Goal: Information Seeking & Learning: Learn about a topic

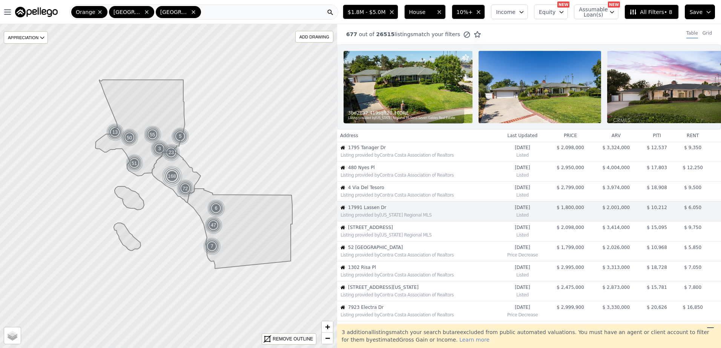
scroll to position [39, 0]
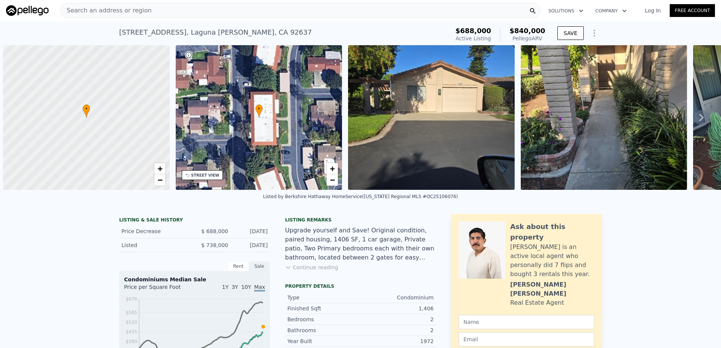
scroll to position [0, 3]
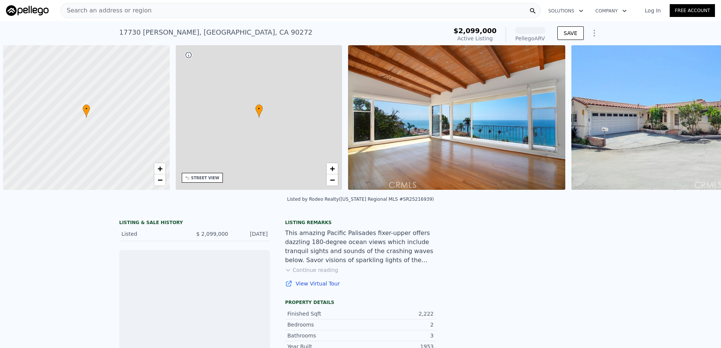
scroll to position [0, 3]
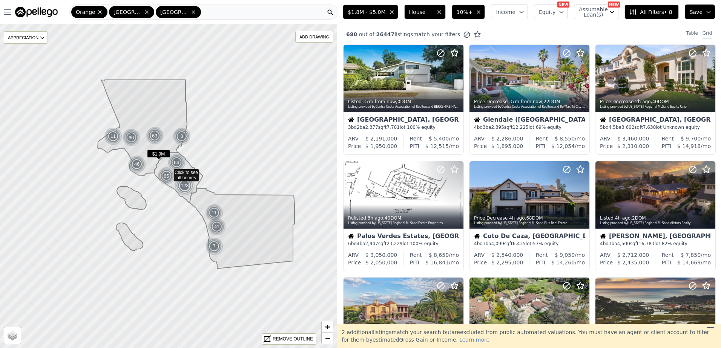
click at [686, 32] on div "Table" at bounding box center [692, 34] width 12 height 8
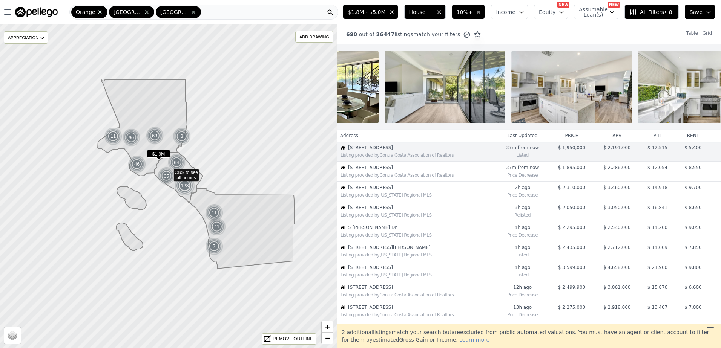
scroll to position [0, 673]
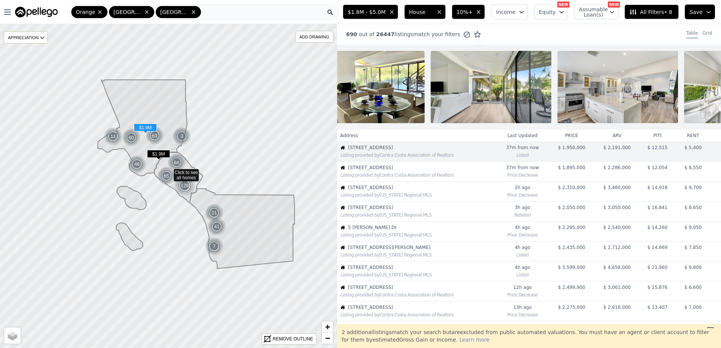
click at [409, 171] on span "1606 Glenmont Dr" at bounding box center [421, 168] width 147 height 6
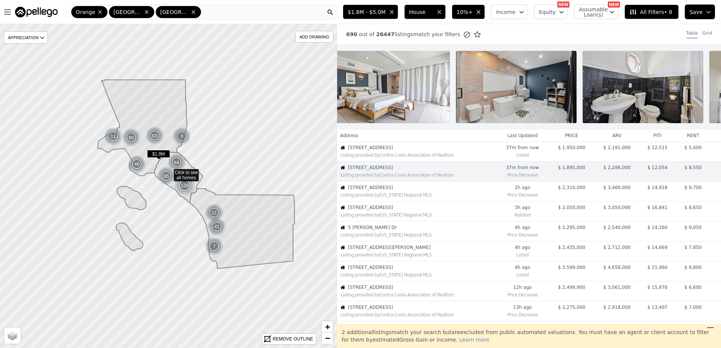
scroll to position [0, 1157]
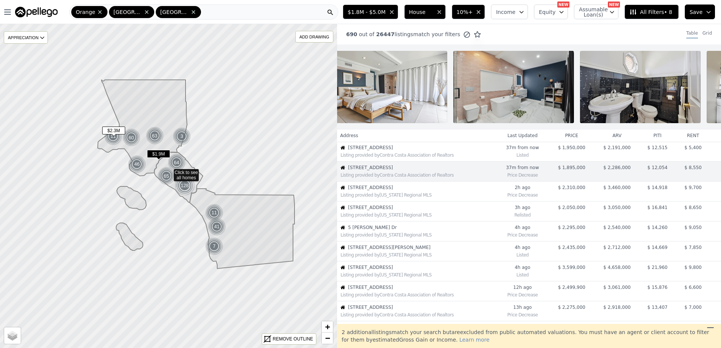
click at [388, 198] on div "Listing provided by California Regional MLS" at bounding box center [416, 195] width 158 height 8
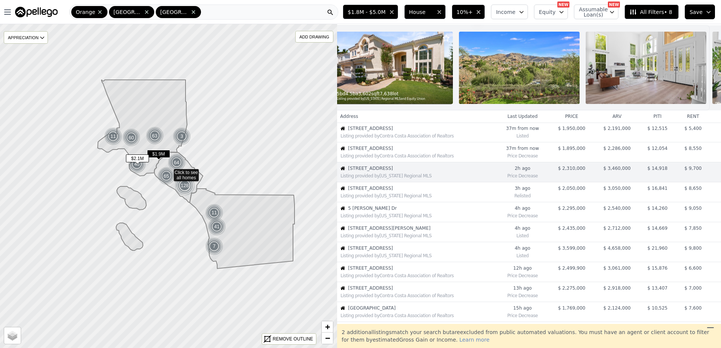
scroll to position [0, 0]
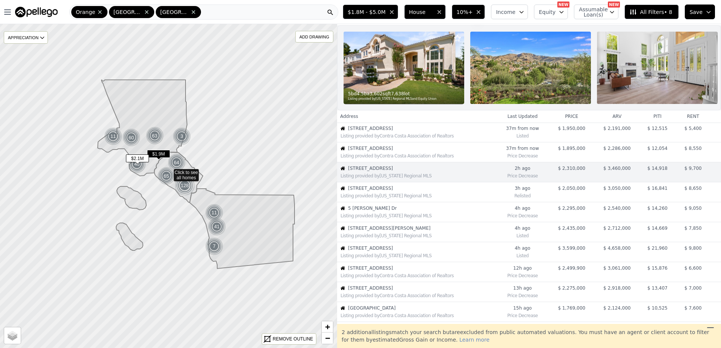
click at [387, 199] on div "Listing provided by California Regional MLS" at bounding box center [417, 196] width 155 height 6
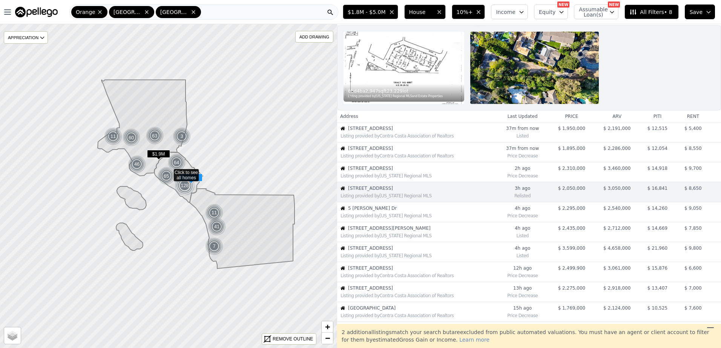
scroll to position [34, 0]
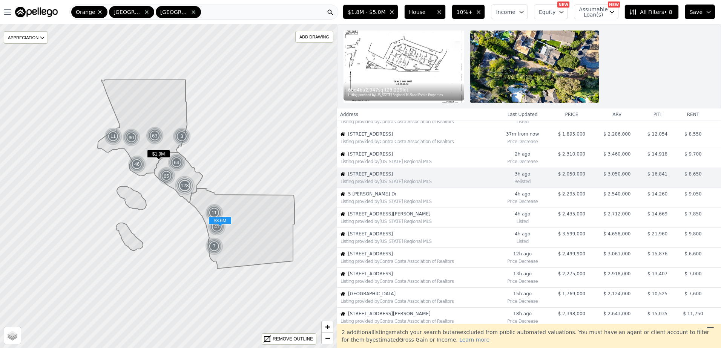
click at [384, 236] on span "7823 Calle Cima" at bounding box center [421, 234] width 147 height 6
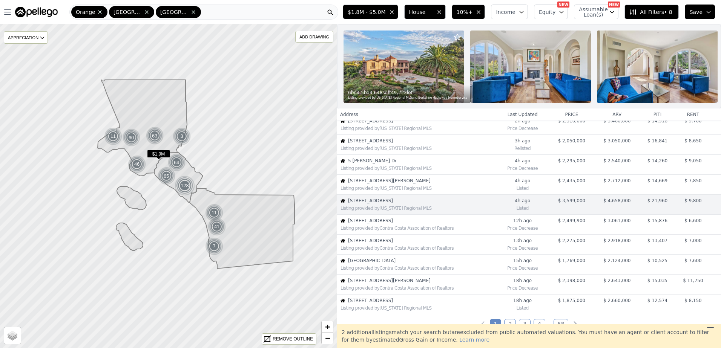
scroll to position [99, 0]
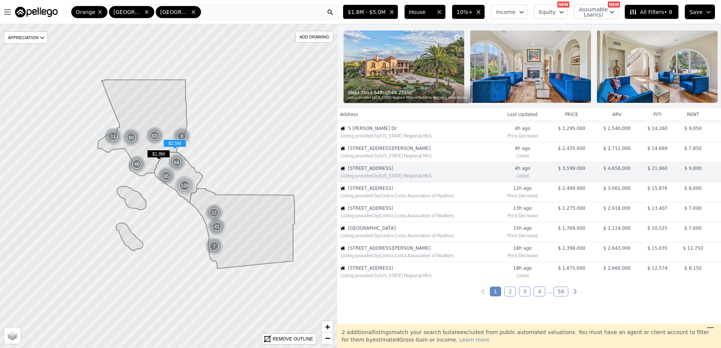
click at [372, 199] on div "Listing provided by Contra Costa Association of Realtors" at bounding box center [417, 196] width 155 height 6
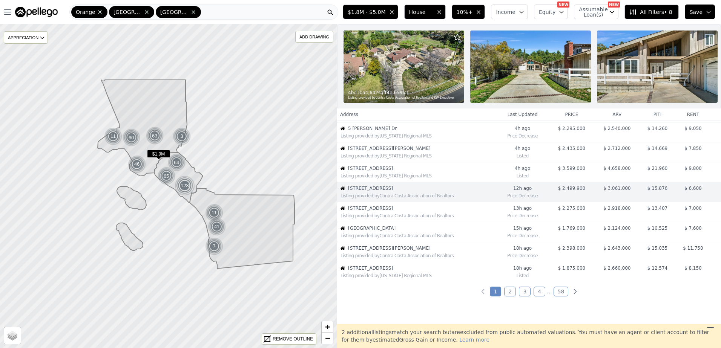
scroll to position [119, 0]
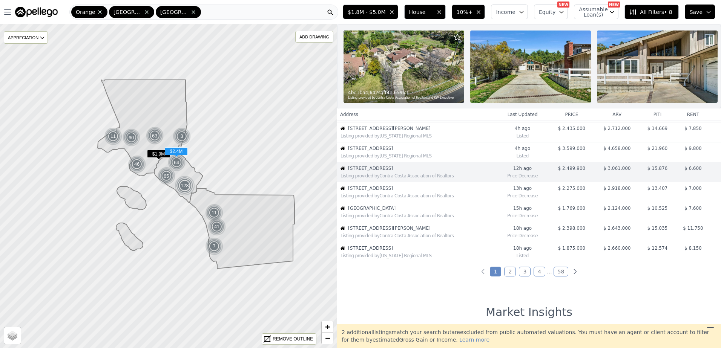
click at [369, 139] on div "Listing provided by California Regional MLS" at bounding box center [417, 136] width 155 height 6
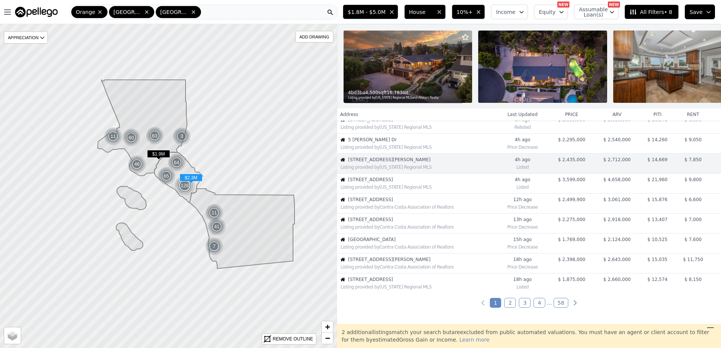
scroll to position [79, 0]
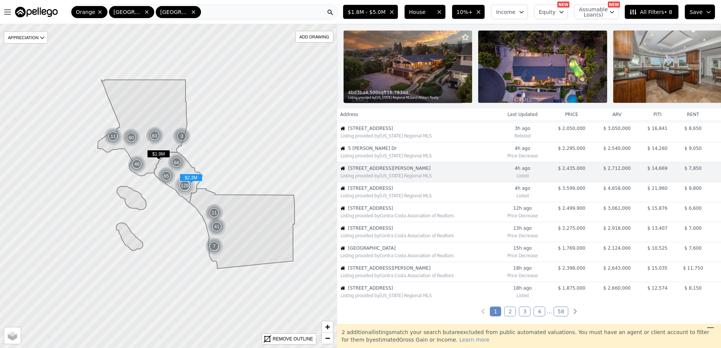
click at [368, 152] on span "5 Douglass Dr" at bounding box center [421, 149] width 147 height 6
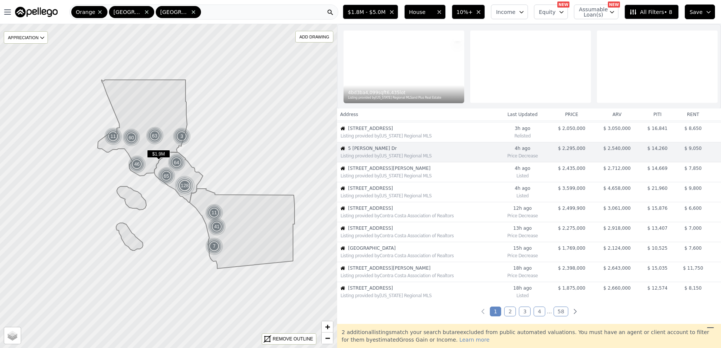
scroll to position [59, 0]
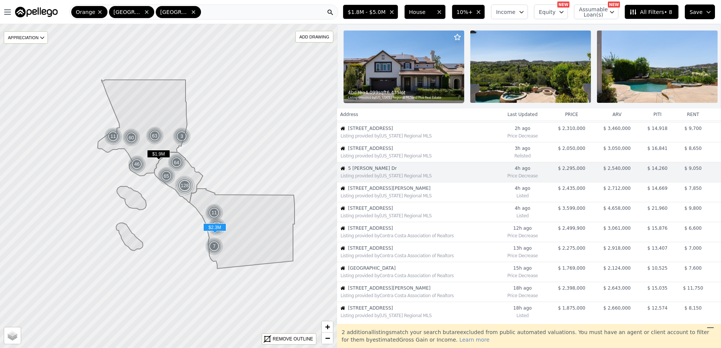
click at [377, 251] on span "13248 Ocean Vista Rd" at bounding box center [421, 248] width 147 height 6
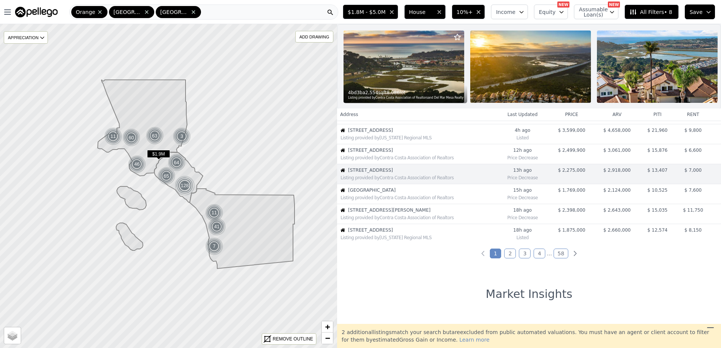
scroll to position [139, 0]
click at [374, 198] on div "Listing provided by Contra Costa Association of Realtors" at bounding box center [416, 196] width 158 height 8
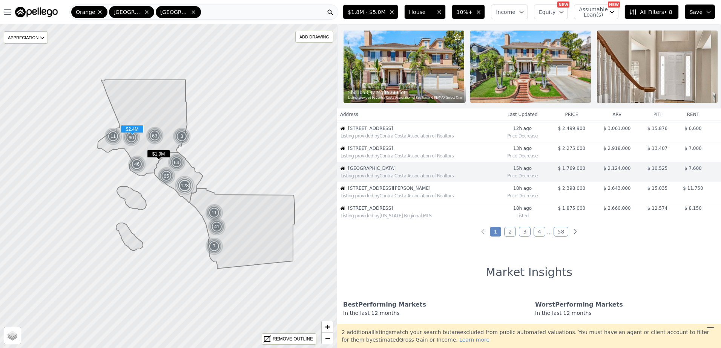
click at [374, 198] on div "Listing provided by Contra Costa Association of Realtors" at bounding box center [416, 196] width 158 height 8
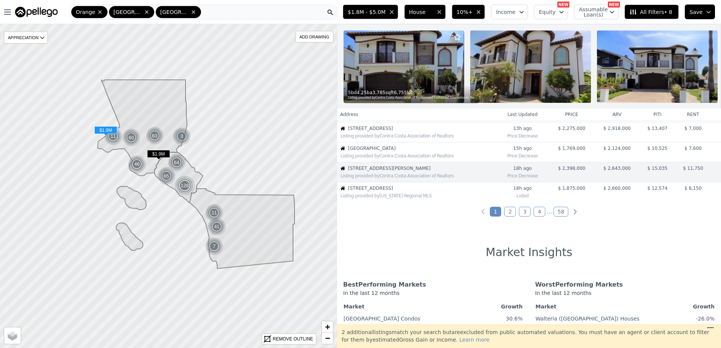
click at [374, 198] on div "Listing provided by California Regional MLS" at bounding box center [416, 196] width 158 height 8
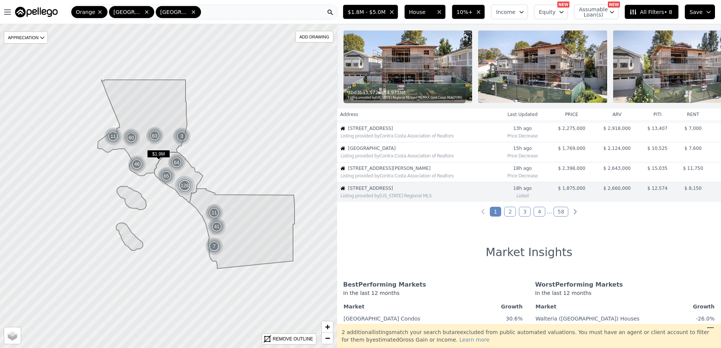
scroll to position [199, 0]
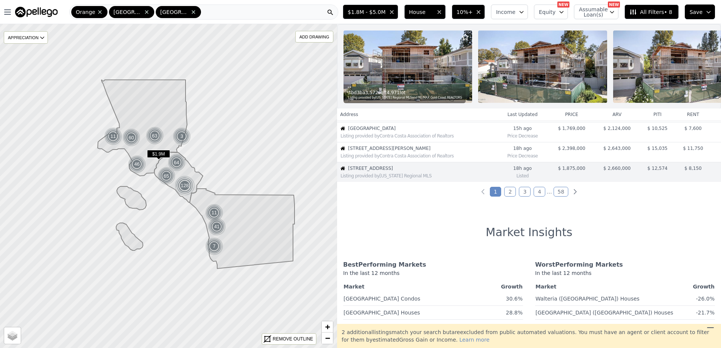
click at [507, 197] on link "2" at bounding box center [510, 192] width 12 height 10
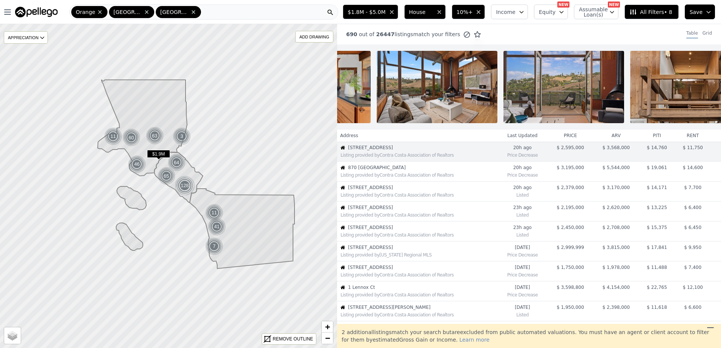
scroll to position [0, 608]
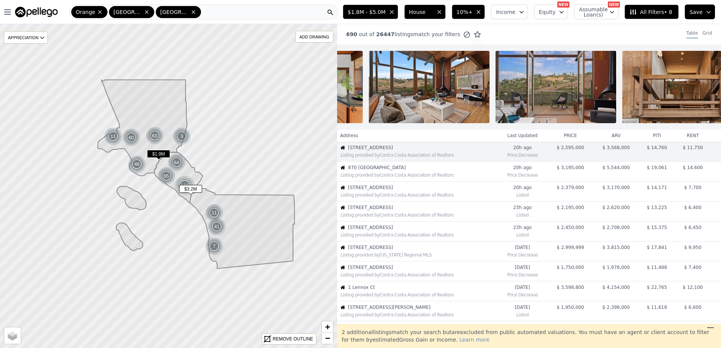
click at [383, 178] on div "Listing provided by Contra Costa Association of Realtors" at bounding box center [418, 175] width 156 height 6
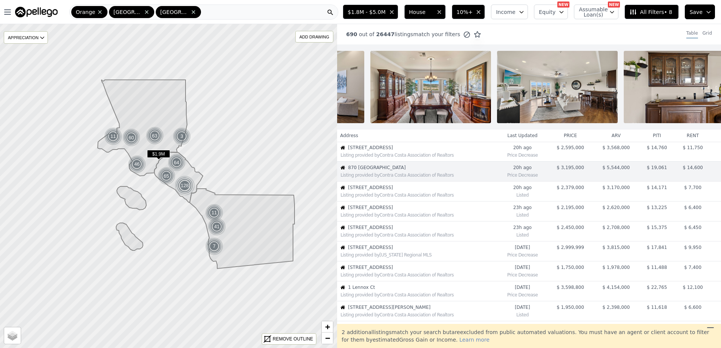
scroll to position [0, 0]
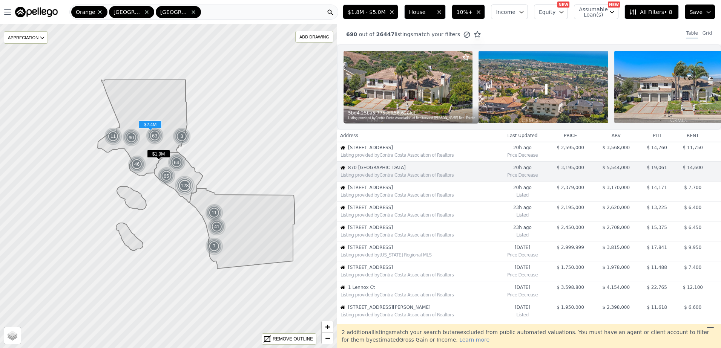
click at [377, 198] on div "Listing provided by Contra Costa Association of Realtors" at bounding box center [418, 195] width 156 height 6
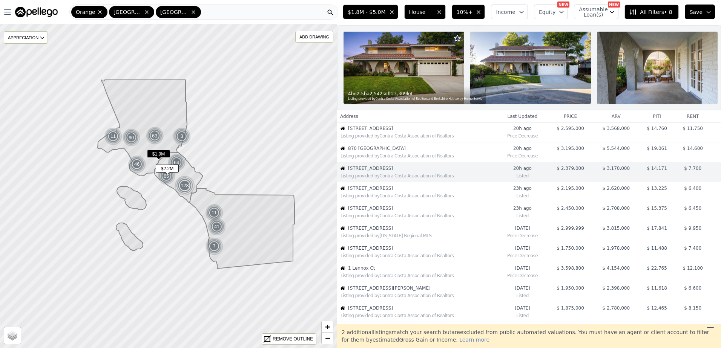
click at [426, 198] on div "Listing provided by Contra Costa Association of Realtors" at bounding box center [416, 196] width 159 height 8
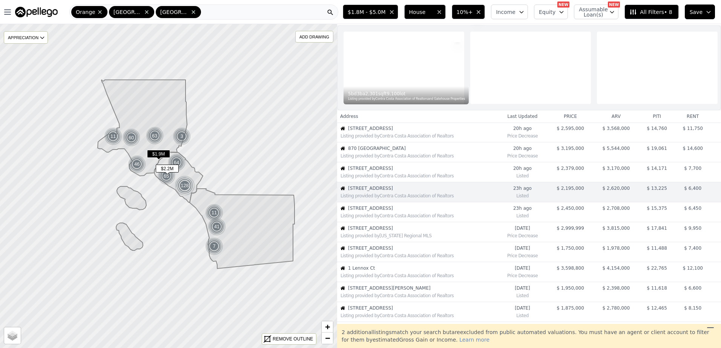
scroll to position [39, 0]
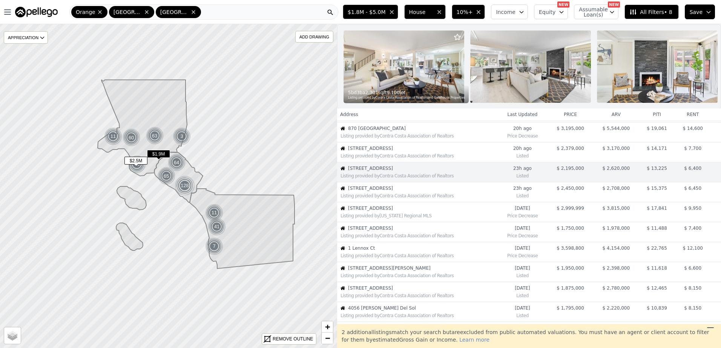
click at [382, 192] on span "29104 Doverridge Dr" at bounding box center [422, 188] width 149 height 6
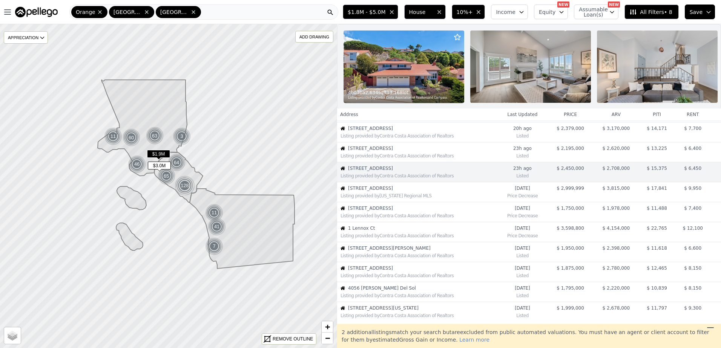
click at [393, 199] on div "Listing provided by California Regional MLS" at bounding box center [418, 196] width 156 height 6
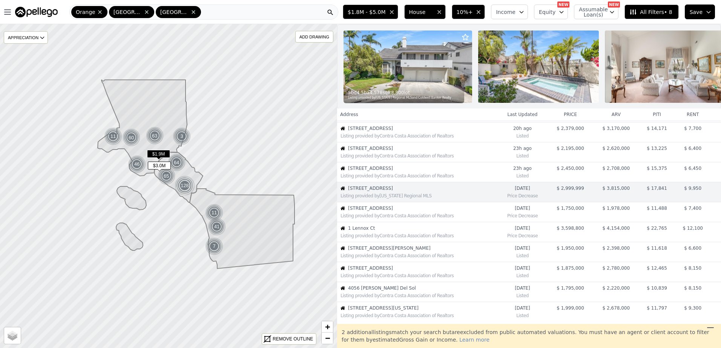
scroll to position [79, 0]
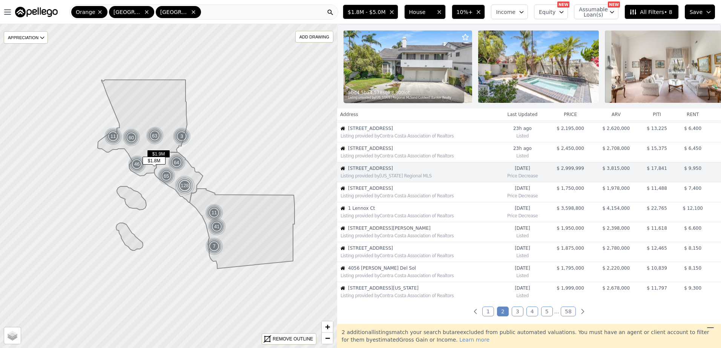
click at [414, 199] on div "Listing provided by Contra Costa Association of Realtors" at bounding box center [418, 196] width 156 height 6
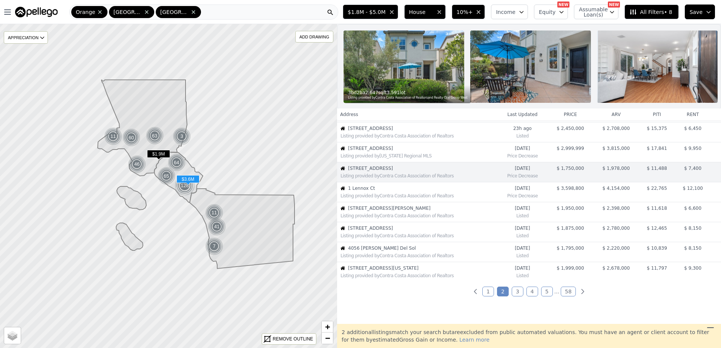
click at [415, 199] on div "Listing provided by Contra Costa Association of Realtors" at bounding box center [418, 196] width 156 height 6
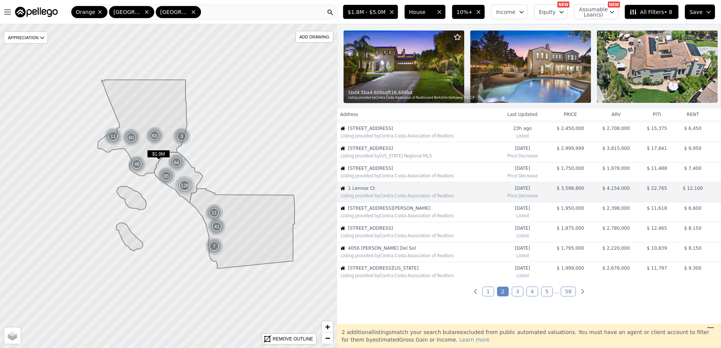
scroll to position [119, 0]
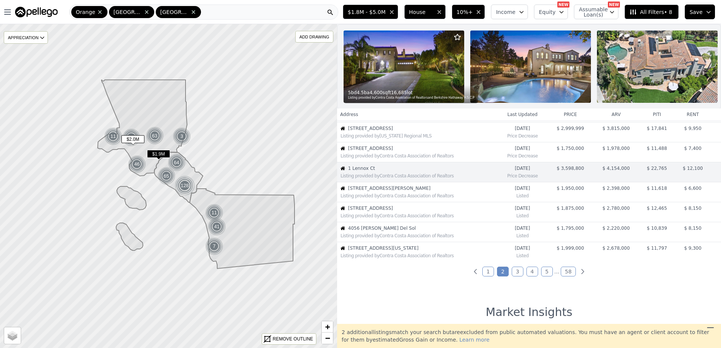
click at [415, 199] on div "Listing provided by Contra Costa Association of Realtors" at bounding box center [418, 196] width 156 height 6
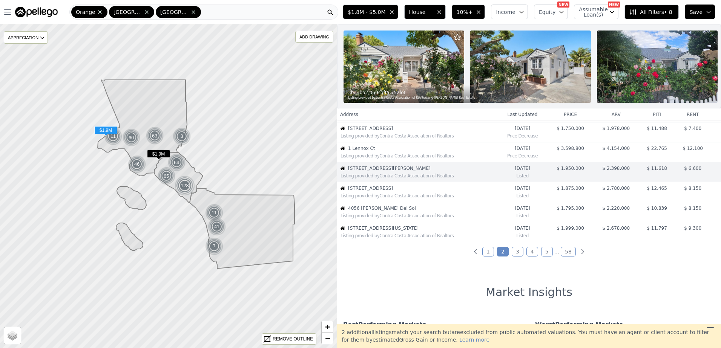
click at [392, 192] on span "3808 Charthouse Circle" at bounding box center [422, 188] width 149 height 6
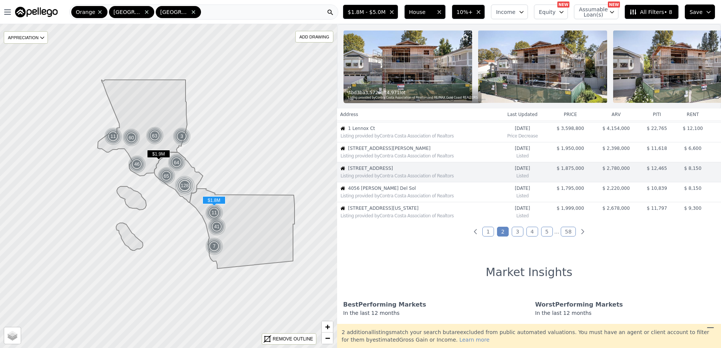
click at [392, 192] on span "4056 Valle Del Sol" at bounding box center [422, 188] width 149 height 6
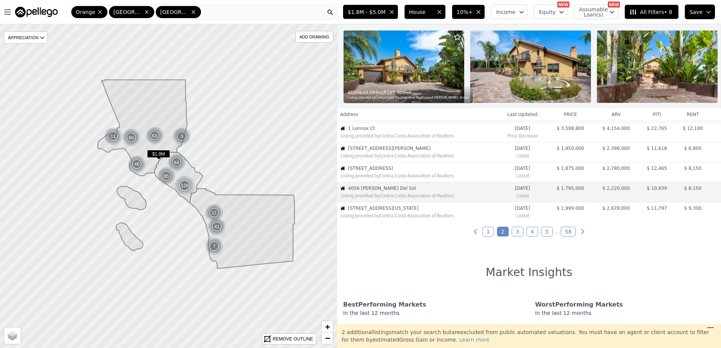
scroll to position [179, 0]
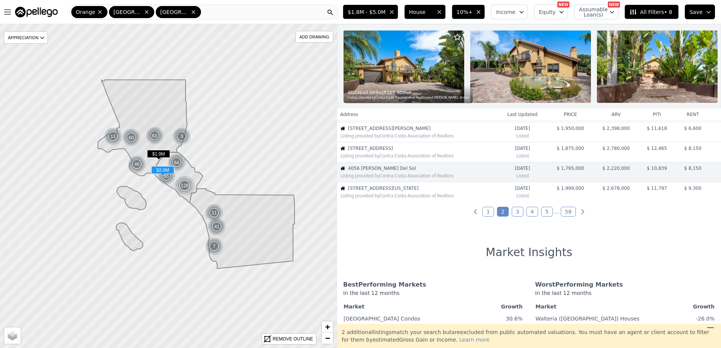
click at [392, 192] on span "111 Alabama St" at bounding box center [422, 188] width 149 height 6
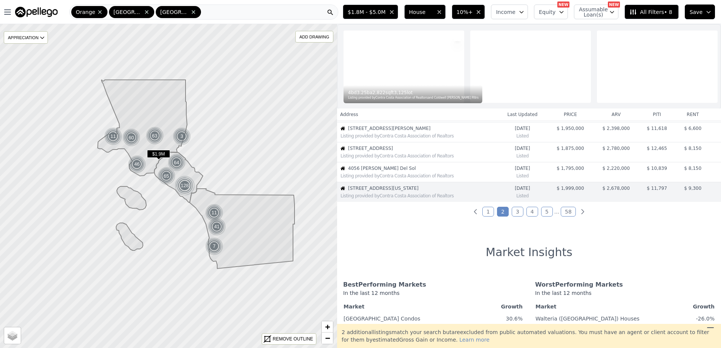
scroll to position [199, 0]
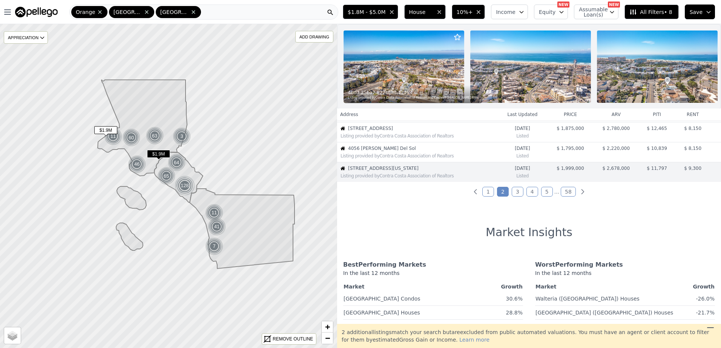
click at [386, 132] on span "3808 Charthouse Circle" at bounding box center [422, 129] width 149 height 6
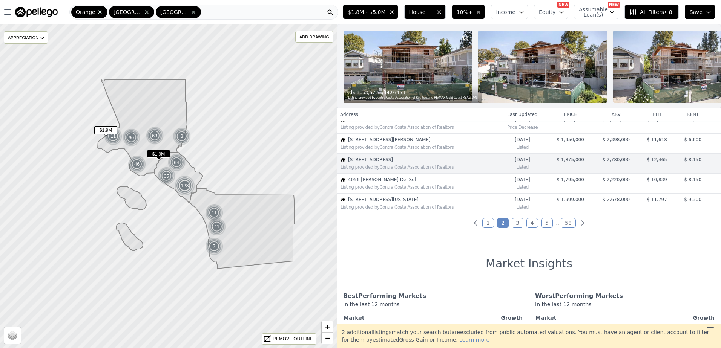
scroll to position [159, 0]
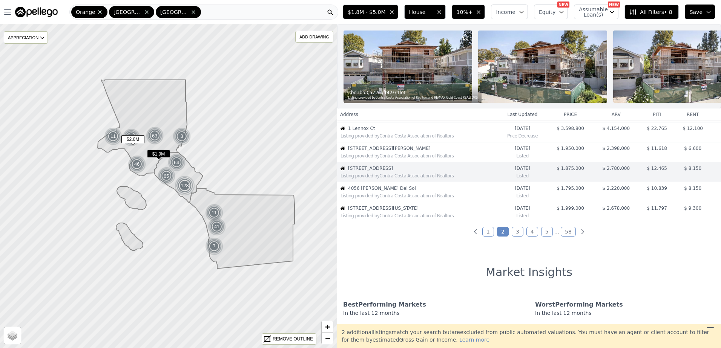
click at [377, 152] on span "2774 Sawtelle Blvd" at bounding box center [422, 149] width 149 height 6
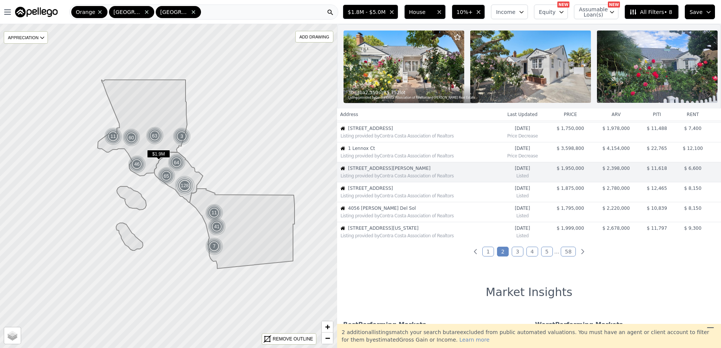
click at [515, 255] on link "3" at bounding box center [518, 252] width 12 height 10
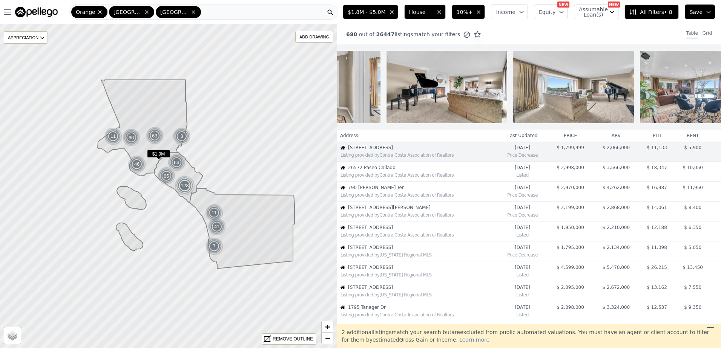
scroll to position [0, 976]
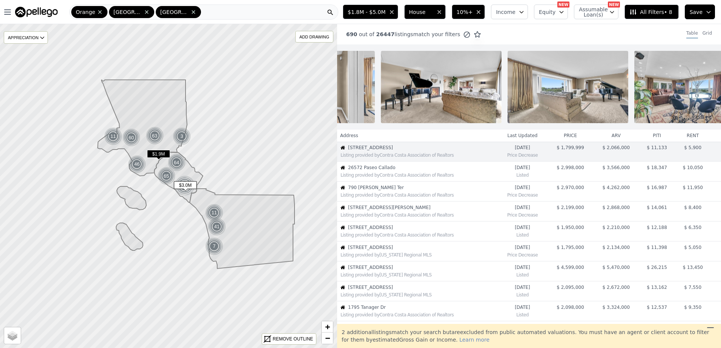
click at [413, 178] on div "Listing provided by Contra Costa Association of Realtors" at bounding box center [418, 175] width 156 height 6
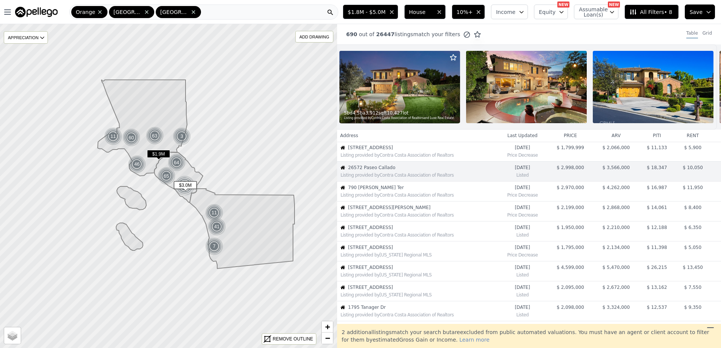
scroll to position [0, 0]
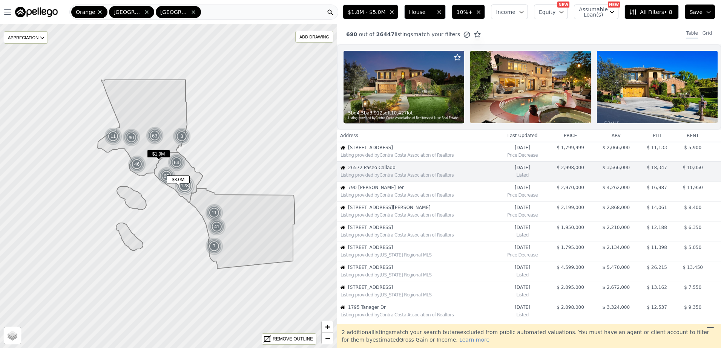
click at [392, 191] on span "790 Wendt Ter" at bounding box center [422, 188] width 149 height 6
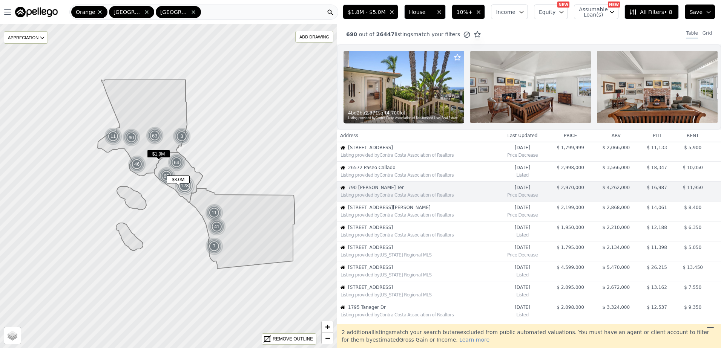
scroll to position [19, 0]
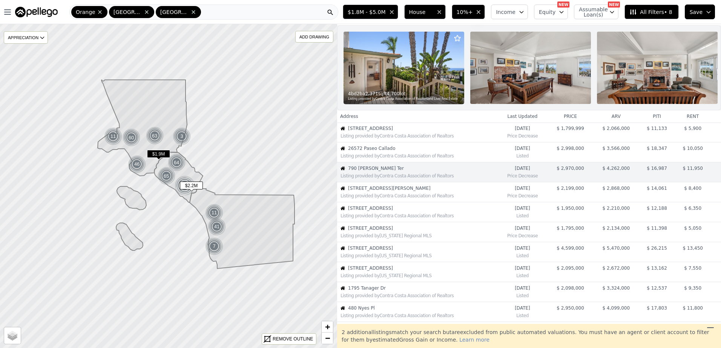
click at [412, 199] on div "Listing provided by Contra Costa Association of Realtors" at bounding box center [418, 196] width 156 height 6
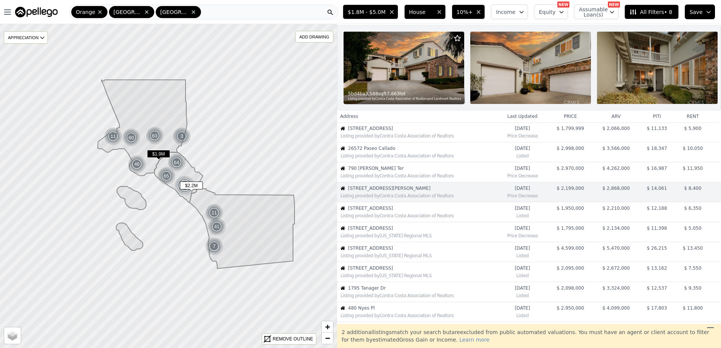
scroll to position [39, 0]
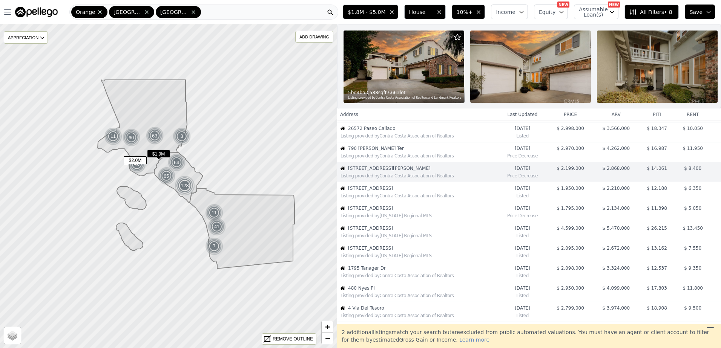
click at [412, 199] on div "Listing provided by Contra Costa Association of Realtors" at bounding box center [418, 196] width 156 height 6
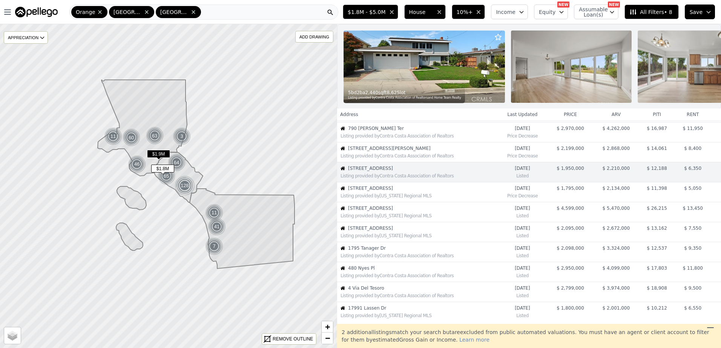
click at [412, 199] on div "Listing provided by California Regional MLS" at bounding box center [418, 196] width 156 height 6
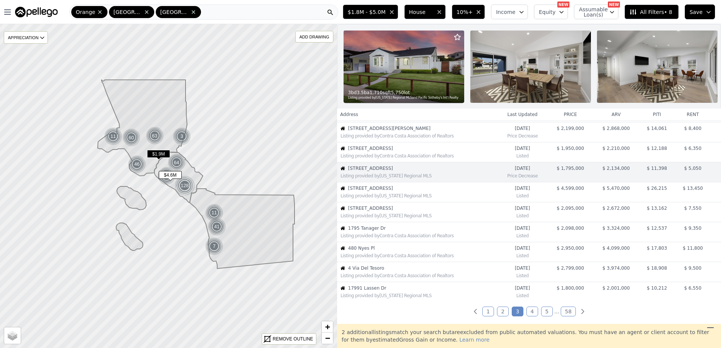
click at [412, 199] on div "Listing provided by California Regional MLS" at bounding box center [418, 196] width 156 height 6
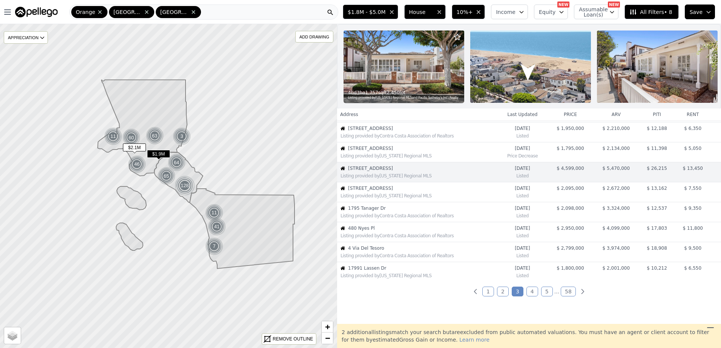
click at [412, 199] on div "Listing provided by California Regional MLS" at bounding box center [418, 196] width 156 height 6
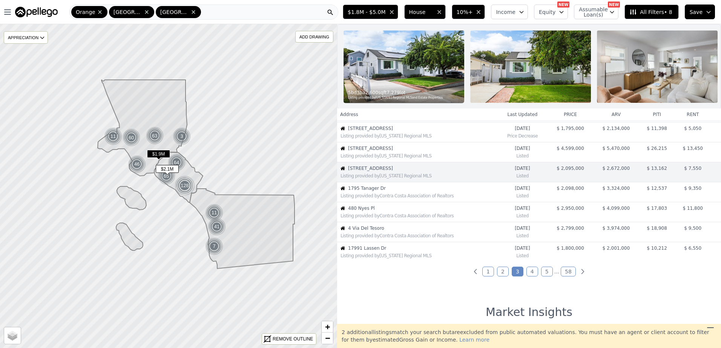
click at [412, 199] on div "Listing provided by Contra Costa Association of Realtors" at bounding box center [418, 196] width 156 height 6
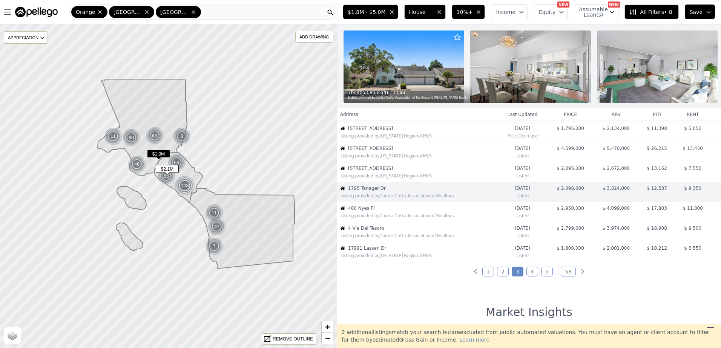
scroll to position [139, 0]
